Goal: Check status: Check status

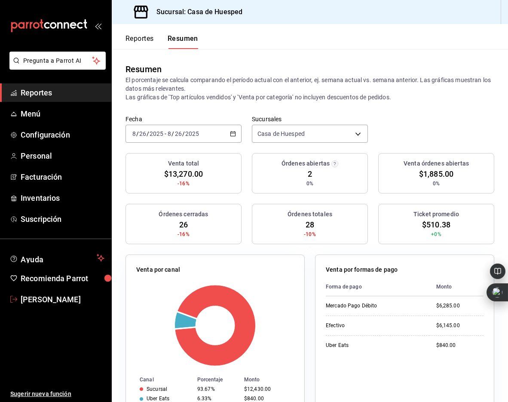
drag, startPoint x: 45, startPoint y: 303, endPoint x: 66, endPoint y: 299, distance: 21.0
click at [45, 303] on span "[PERSON_NAME]" at bounding box center [63, 300] width 84 height 12
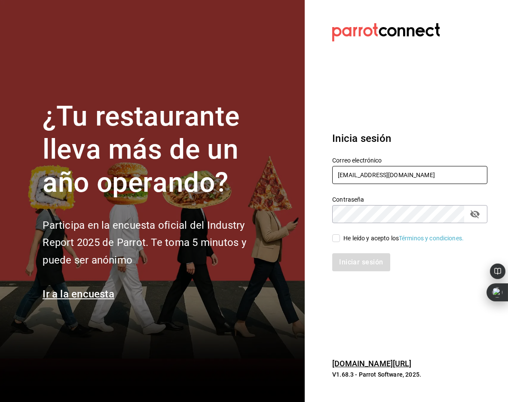
click at [389, 169] on input "oscarherrerab@me.com" at bounding box center [409, 175] width 155 height 18
type input "oscarherrerab@me.comm"
click at [339, 235] on input "He leído y acepto los Términos y condiciones." at bounding box center [336, 238] width 8 height 8
checkbox input "true"
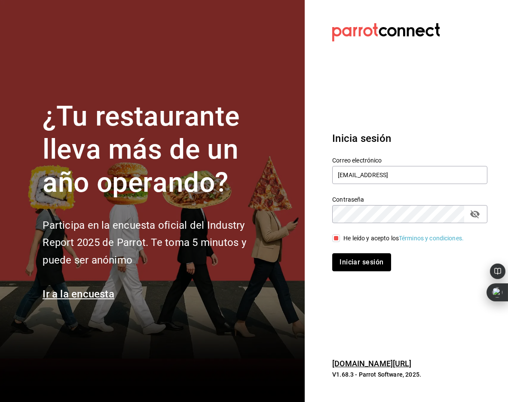
click at [366, 258] on button "Iniciar sesión" at bounding box center [361, 262] width 58 height 18
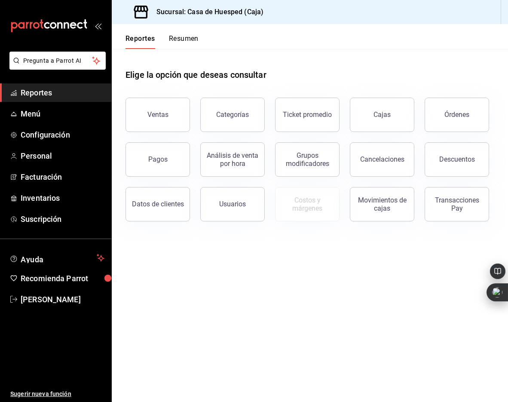
click at [180, 43] on button "Resumen" at bounding box center [184, 41] width 30 height 15
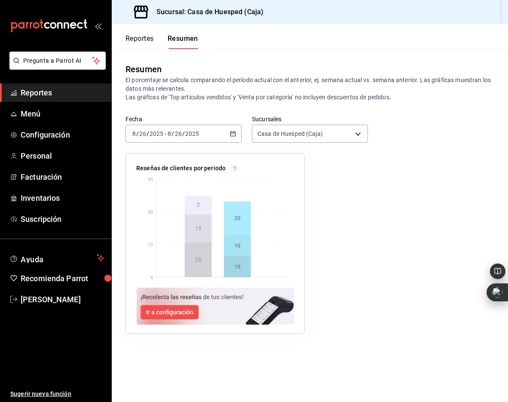
click at [186, 135] on input "2025" at bounding box center [192, 133] width 15 height 7
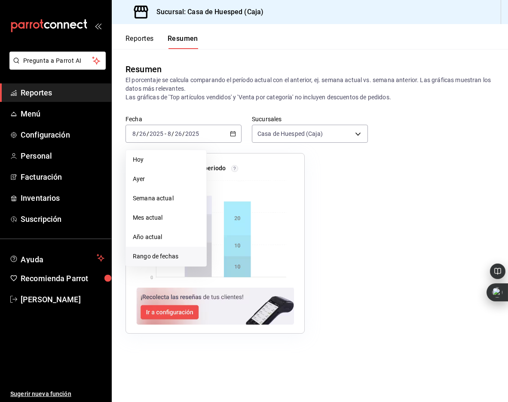
click at [184, 255] on span "Rango de fechas" at bounding box center [166, 256] width 67 height 9
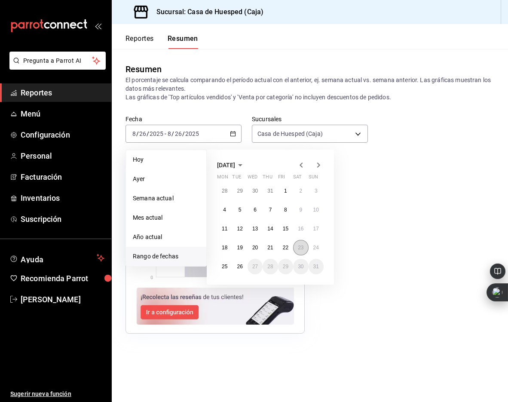
click at [301, 248] on abbr "23" at bounding box center [301, 248] width 6 height 6
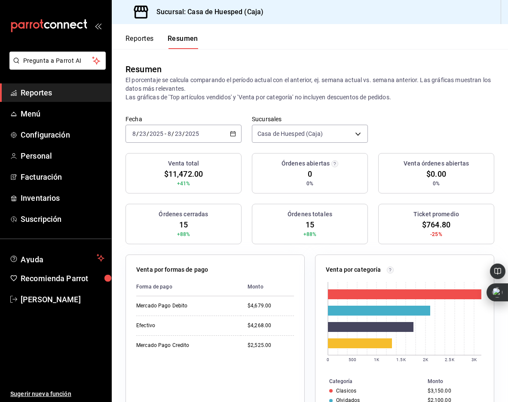
click at [194, 132] on input "2025" at bounding box center [192, 133] width 15 height 7
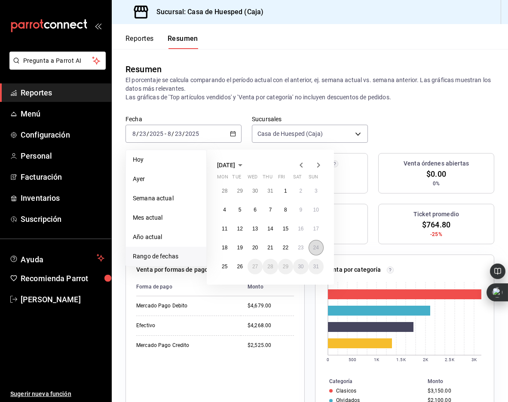
click at [316, 248] on abbr "24" at bounding box center [316, 248] width 6 height 6
click at [315, 248] on abbr "24" at bounding box center [316, 248] width 6 height 6
